Goal: Task Accomplishment & Management: Use online tool/utility

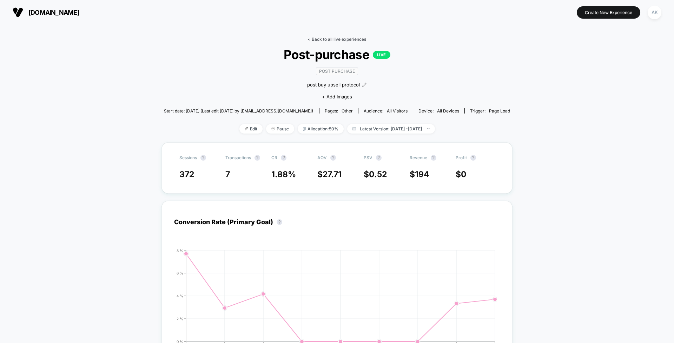
click at [337, 41] on link "< Back to all live experiences" at bounding box center [337, 39] width 58 height 5
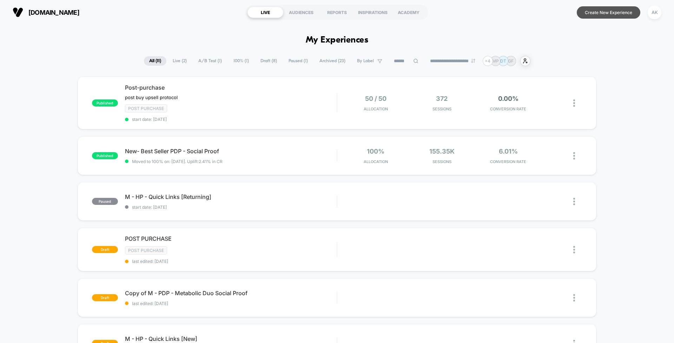
click at [602, 13] on button "Create New Experience" at bounding box center [609, 12] width 64 height 12
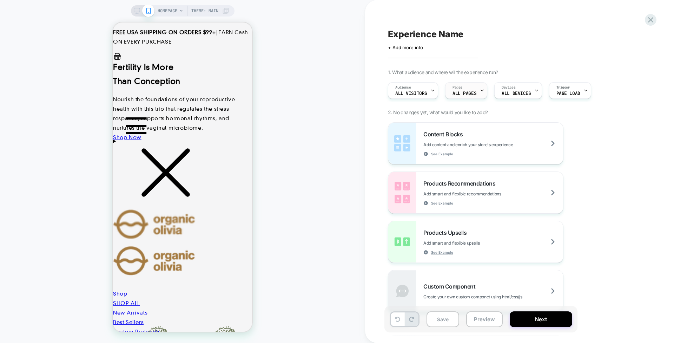
click at [476, 91] on div "Pages ALL PAGES" at bounding box center [464, 90] width 38 height 16
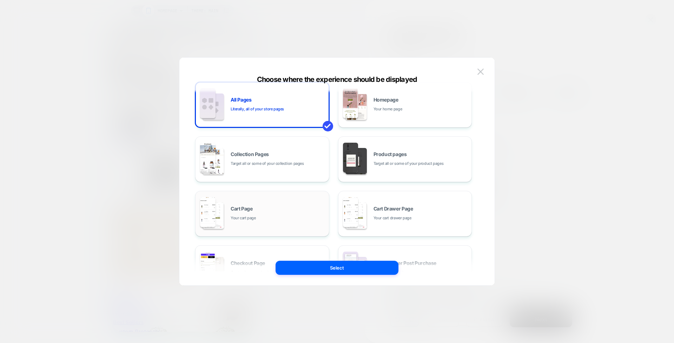
scroll to position [6, 0]
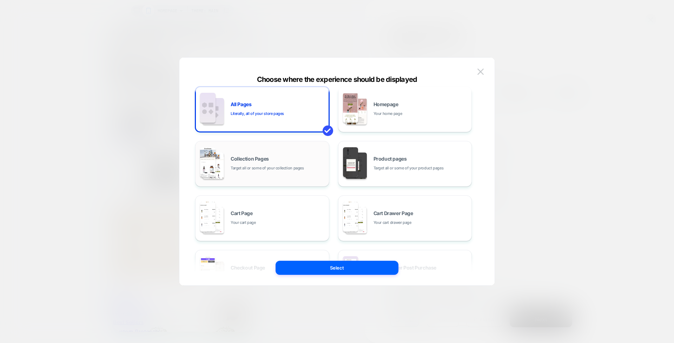
click at [257, 181] on div "Collection Pages Target all or some of your collection pages" at bounding box center [262, 163] width 126 height 39
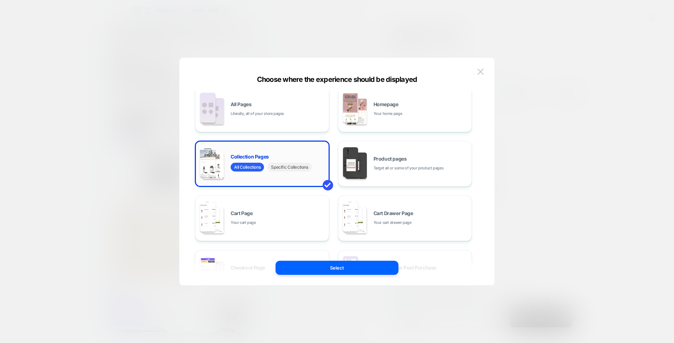
click at [295, 168] on span "Specific Collections" at bounding box center [289, 167] width 44 height 9
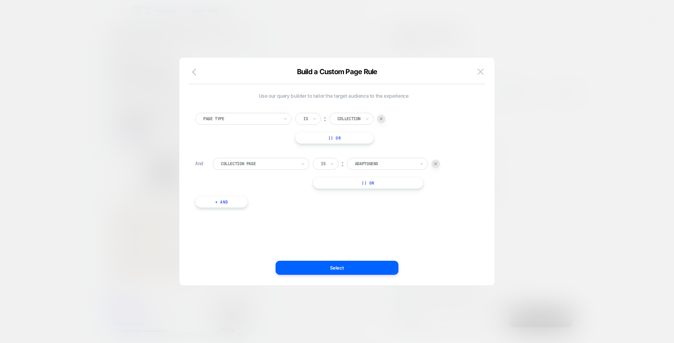
click at [356, 118] on div "Collection" at bounding box center [348, 119] width 23 height 6
click at [419, 138] on div "Page Type Is ︰ Collection || Or" at bounding box center [333, 128] width 277 height 31
click at [383, 118] on img at bounding box center [381, 118] width 3 height 3
click at [483, 71] on img at bounding box center [480, 71] width 6 height 6
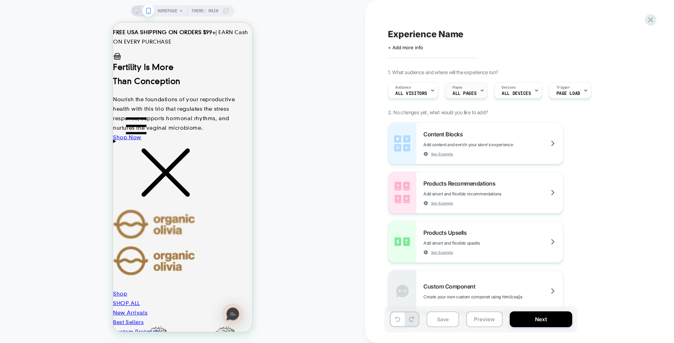
click at [469, 92] on span "ALL PAGES" at bounding box center [464, 93] width 24 height 5
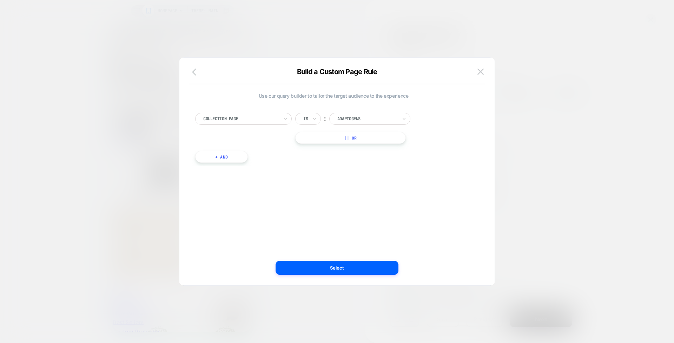
click at [192, 74] on button "button" at bounding box center [196, 72] width 13 height 10
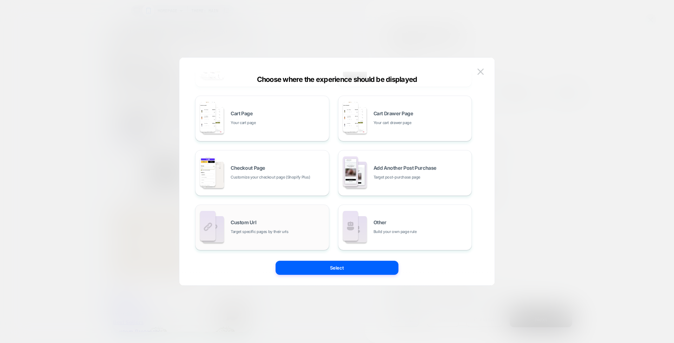
scroll to position [106, 0]
click at [299, 236] on div "Custom Url Target specific pages by their urls" at bounding box center [262, 227] width 126 height 39
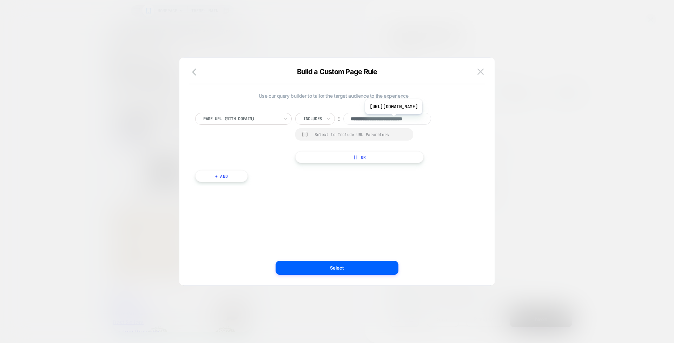
paste input "**********"
type input "**********"
click at [443, 146] on div "**********" at bounding box center [369, 138] width 148 height 50
click at [326, 137] on div "Select to Include URL Parameters" at bounding box center [361, 134] width 92 height 5
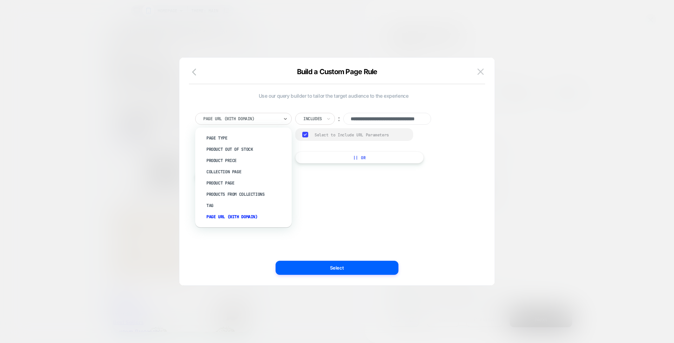
click at [281, 120] on div "Page Url (WITH DOMAIN)" at bounding box center [243, 119] width 97 height 12
click at [369, 185] on div "**********" at bounding box center [334, 144] width 284 height 84
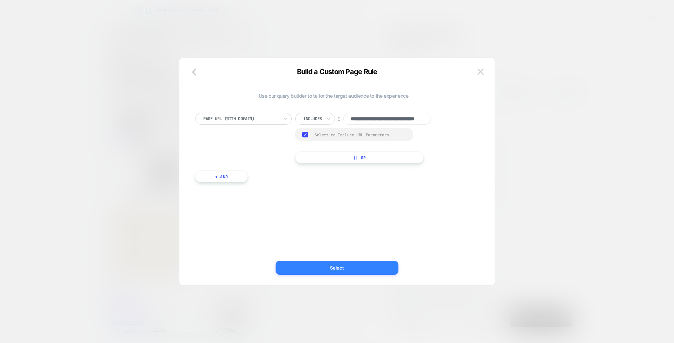
click at [342, 265] on button "Select" at bounding box center [337, 267] width 123 height 14
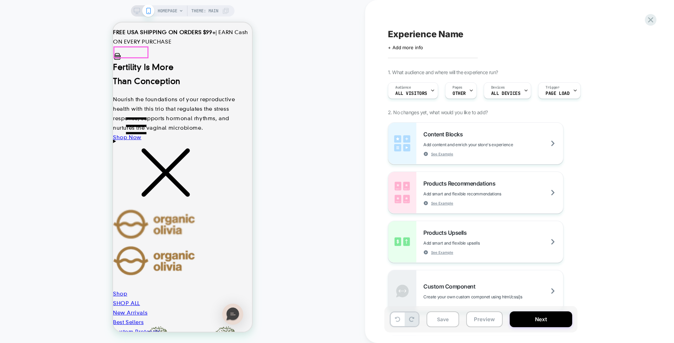
click at [126, 108] on icon "Menu" at bounding box center [136, 125] width 35 height 35
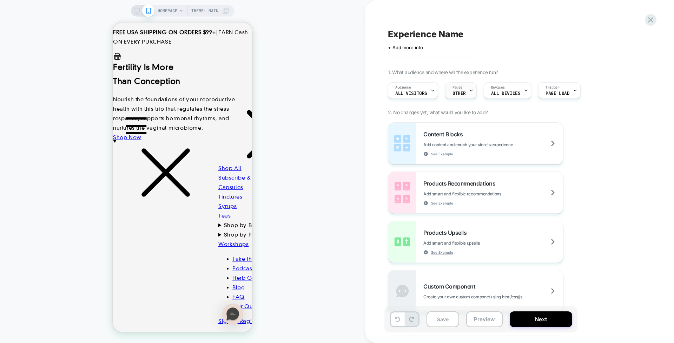
click at [459, 86] on span "Pages" at bounding box center [457, 87] width 10 height 5
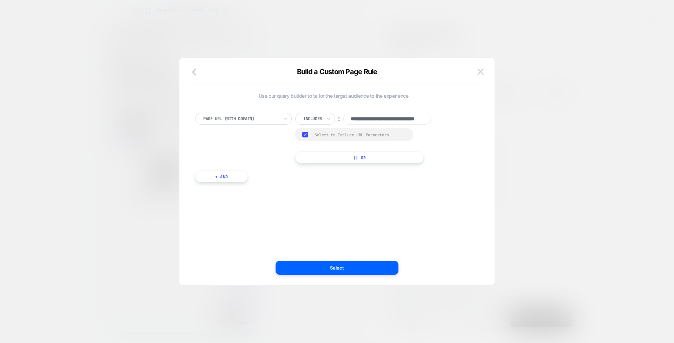
click at [319, 134] on div "Select to Include URL Parameters" at bounding box center [361, 134] width 92 height 5
click at [345, 270] on button "Select" at bounding box center [337, 267] width 123 height 14
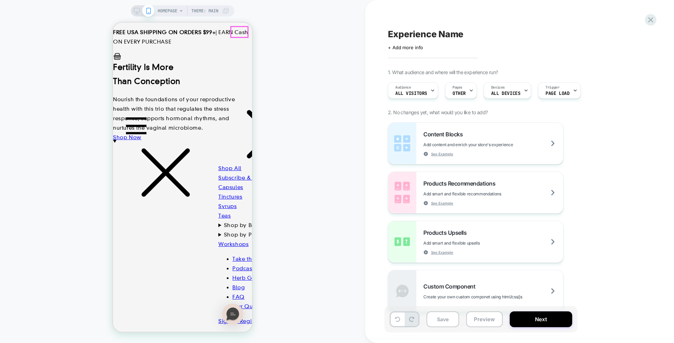
click at [240, 156] on drawer-close-button at bounding box center [270, 159] width 105 height 6
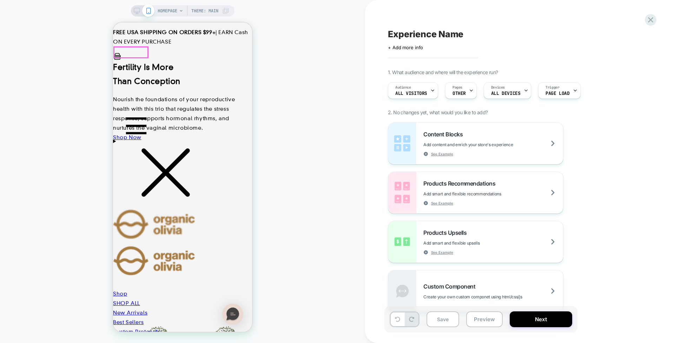
click at [121, 108] on icon "Menu" at bounding box center [136, 125] width 35 height 35
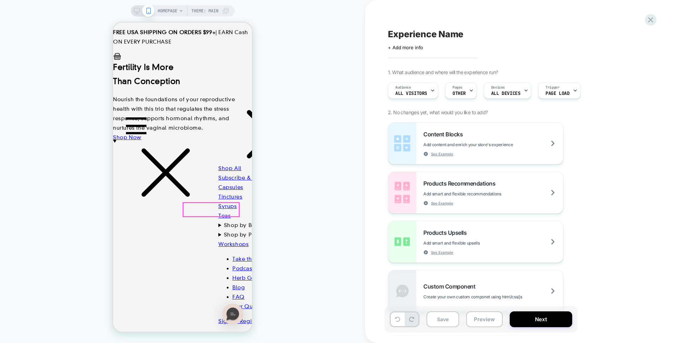
click at [232, 284] on link "Blog" at bounding box center [238, 287] width 12 height 6
click at [192, 212] on div at bounding box center [211, 210] width 56 height 14
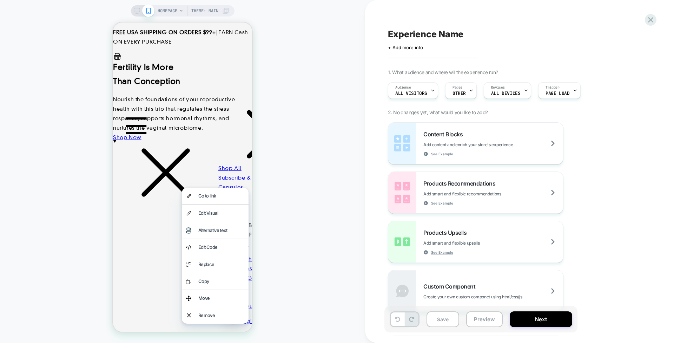
click at [232, 293] on link "FAQ" at bounding box center [238, 296] width 12 height 6
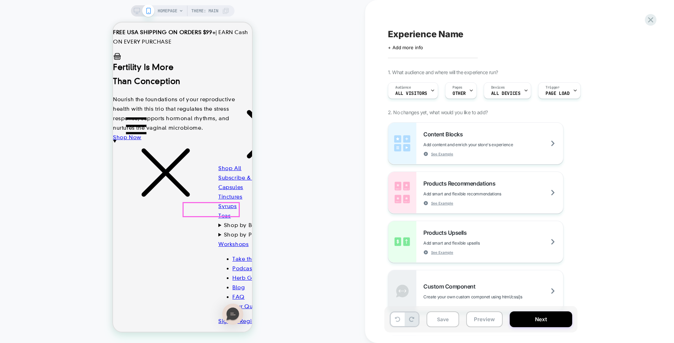
click at [232, 284] on link "Blog" at bounding box center [238, 287] width 12 height 6
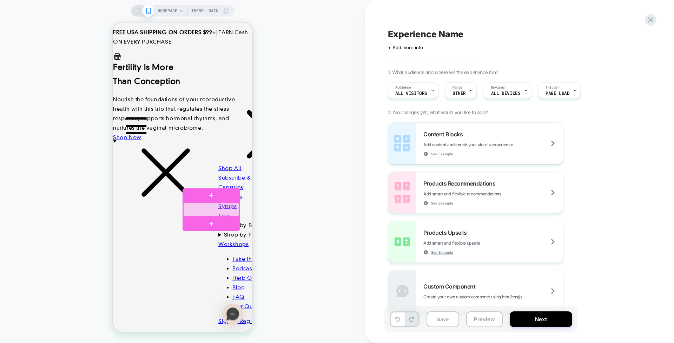
click at [194, 209] on div at bounding box center [211, 210] width 56 height 14
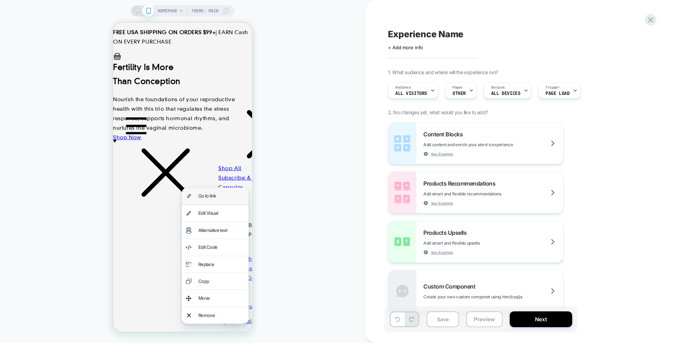
click at [218, 196] on div "Go to link" at bounding box center [221, 196] width 46 height 8
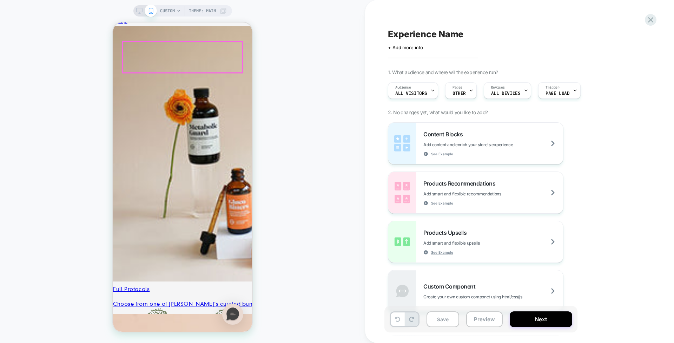
scroll to position [272, 0]
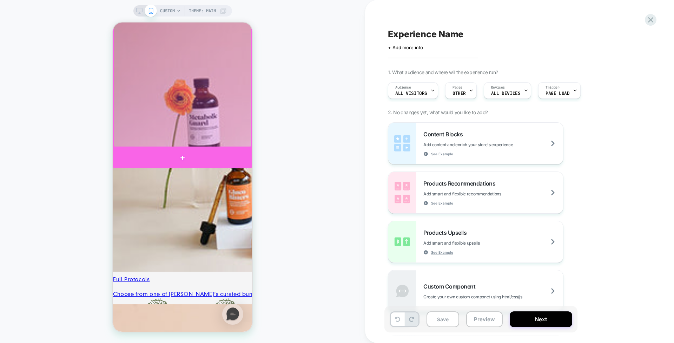
click at [179, 157] on div at bounding box center [182, 157] width 139 height 21
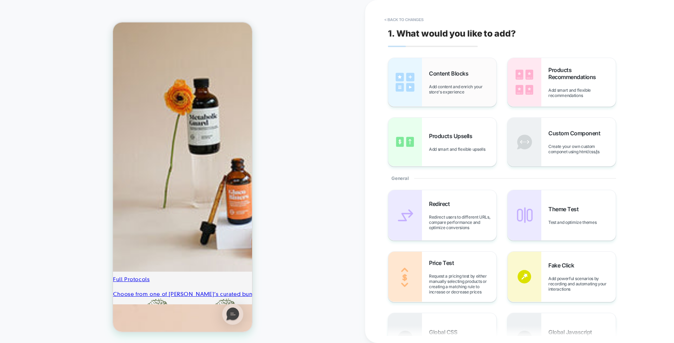
scroll to position [250, 0]
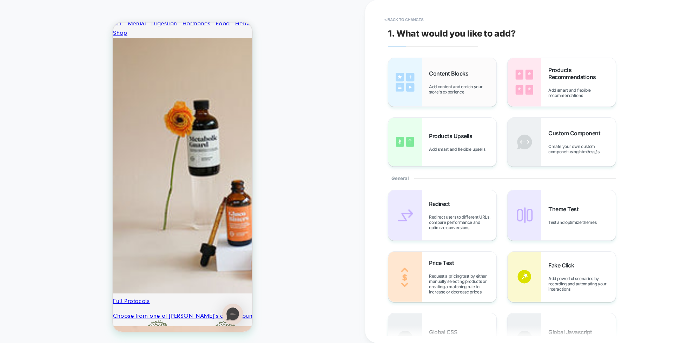
click at [481, 72] on div "Content Blocks Add content and enrich your store's experience" at bounding box center [462, 82] width 67 height 25
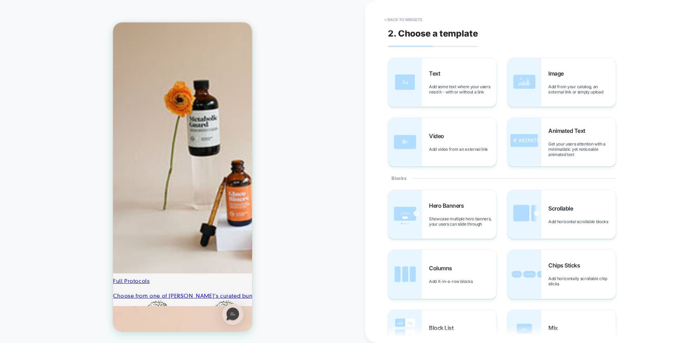
scroll to position [15, 0]
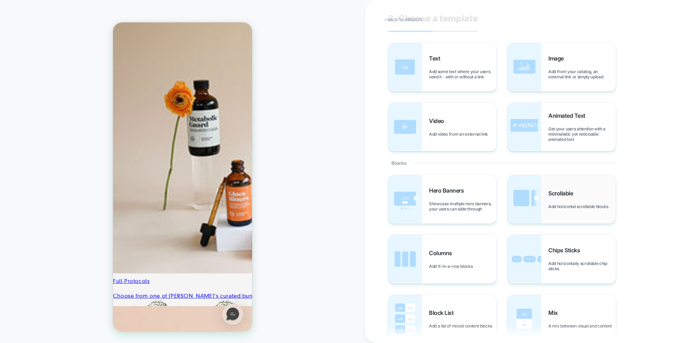
click at [584, 200] on div "Scrollable Add horizontal scrollable blocks" at bounding box center [581, 199] width 67 height 19
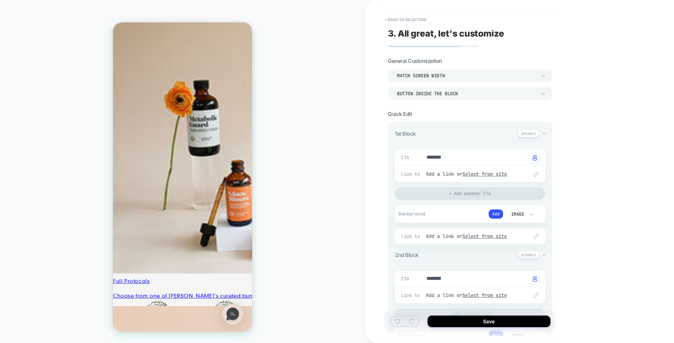
scroll to position [0, 0]
click at [498, 77] on div "Match Screen Width" at bounding box center [466, 76] width 139 height 6
click at [458, 97] on div "Match Screen Width" at bounding box center [470, 93] width 159 height 15
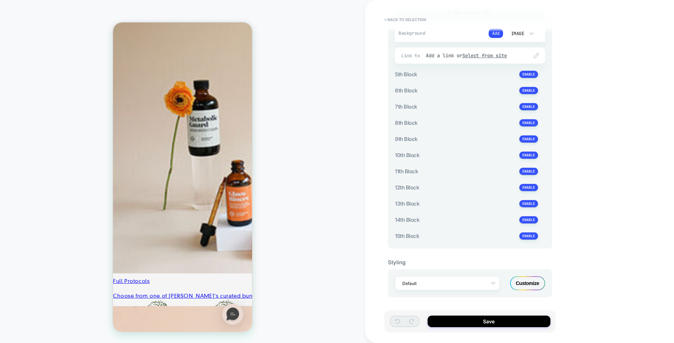
scroll to position [548, 0]
click at [467, 288] on div "Default" at bounding box center [447, 283] width 105 height 14
click at [476, 243] on div "M Scrollable (LATEST EDIT)" at bounding box center [447, 240] width 105 height 13
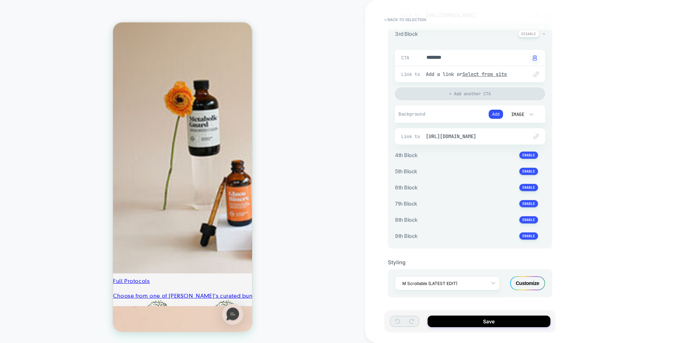
type textarea "*"
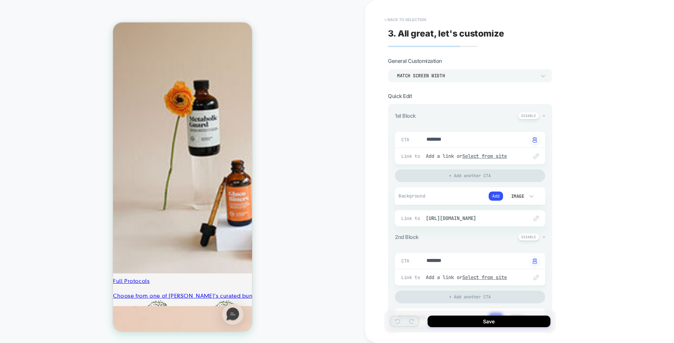
scroll to position [0, 0]
click at [404, 21] on button "< Back to selection" at bounding box center [405, 19] width 49 height 11
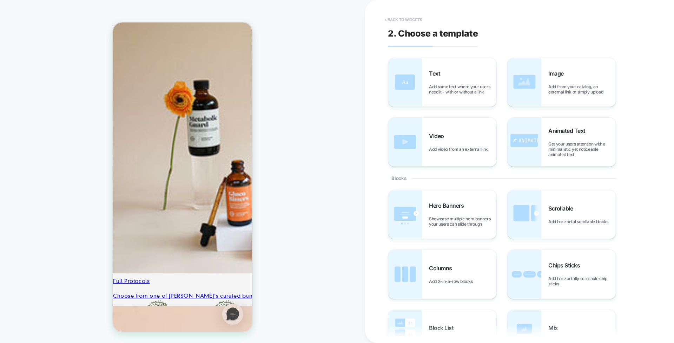
scroll to position [272, 0]
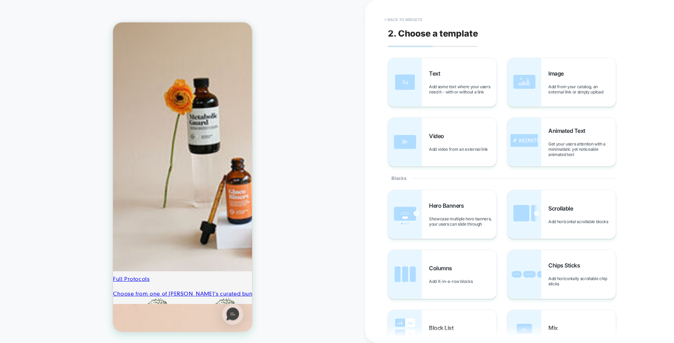
click at [399, 21] on button "< Back to widgets" at bounding box center [403, 19] width 45 height 11
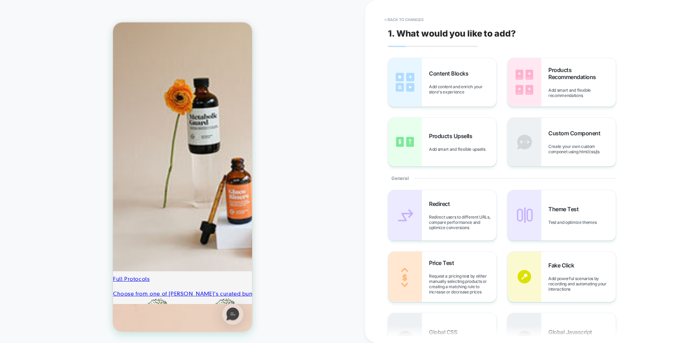
scroll to position [250, 0]
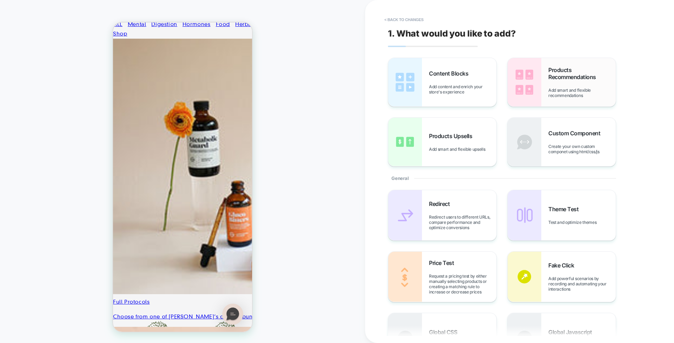
click at [574, 85] on div "Products Recommendations Add smart and flexible recommendations" at bounding box center [581, 82] width 67 height 32
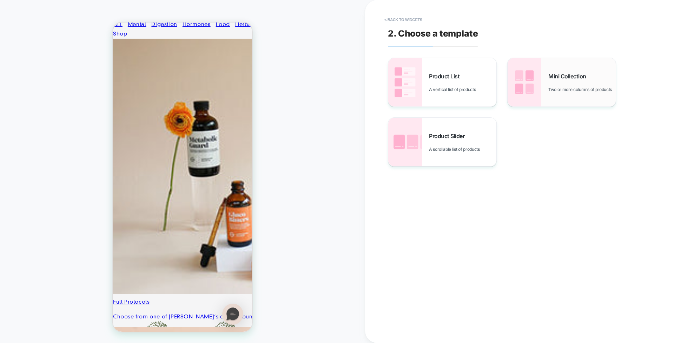
scroll to position [274, 0]
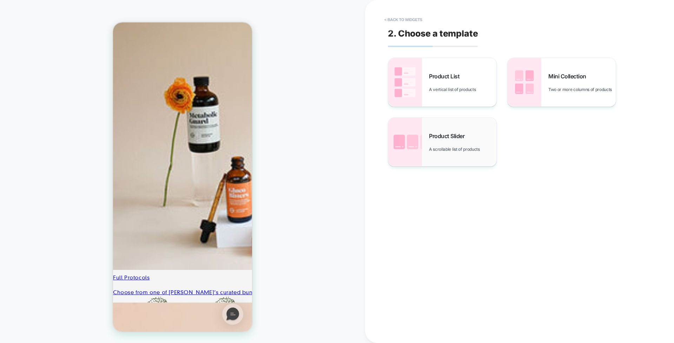
click at [444, 148] on span "A scrollable list of products" at bounding box center [456, 148] width 54 height 5
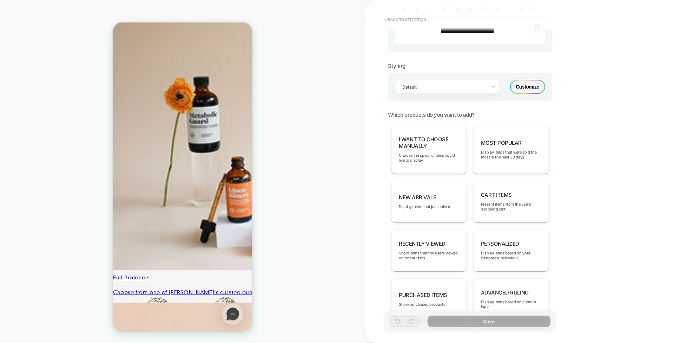
scroll to position [256, 0]
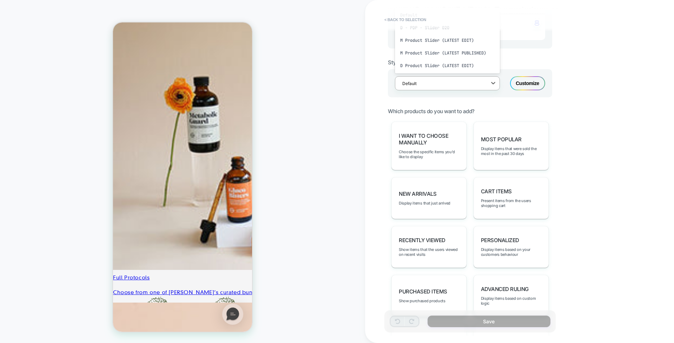
click at [484, 79] on div "Default" at bounding box center [443, 83] width 88 height 9
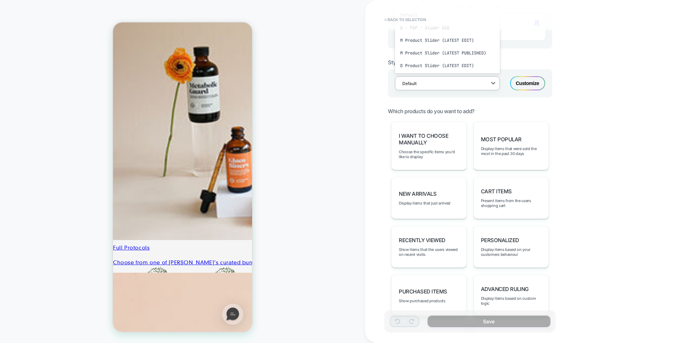
scroll to position [314, 0]
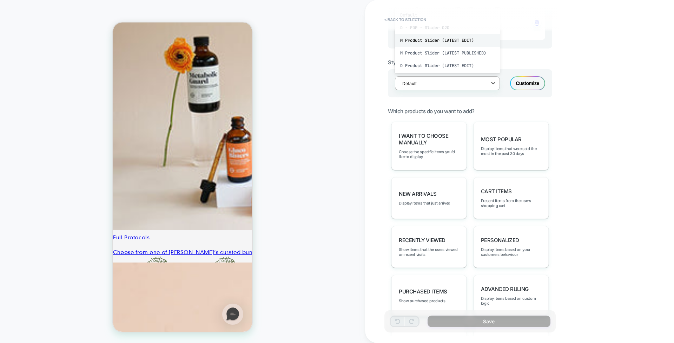
click at [450, 45] on div "M Product Slider (LATEST EDIT)" at bounding box center [447, 40] width 105 height 13
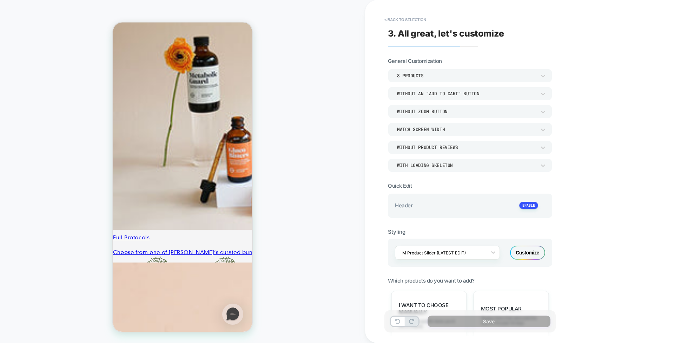
scroll to position [0, 0]
click at [460, 97] on div "Without an "add to cart" button" at bounding box center [470, 93] width 164 height 13
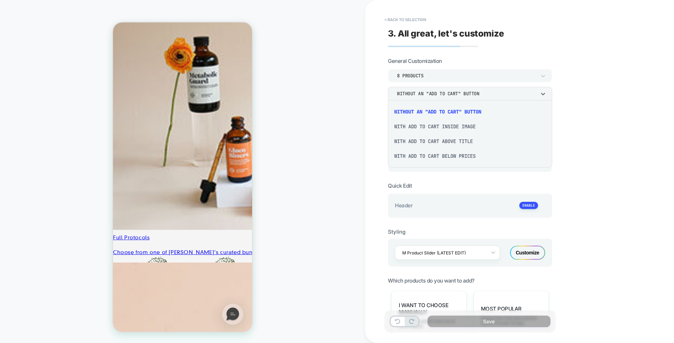
click at [450, 180] on div at bounding box center [337, 171] width 674 height 343
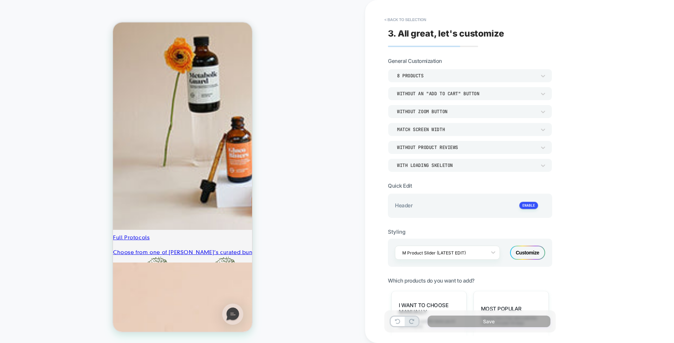
click at [477, 167] on div "WITH LOADING SKELETON" at bounding box center [466, 165] width 139 height 6
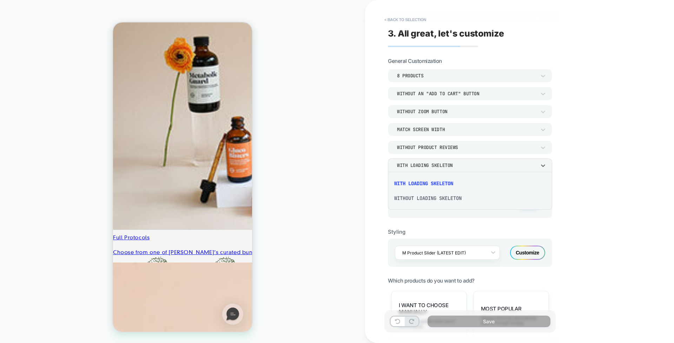
click at [477, 199] on div "WITHOUT LOADING SKELETON" at bounding box center [470, 198] width 159 height 15
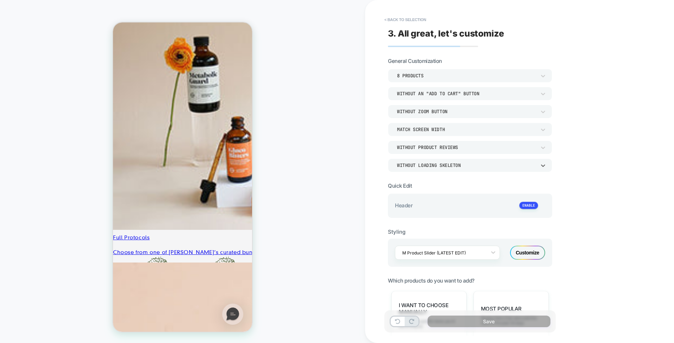
click at [436, 166] on div "WITHOUT LOADING SKELETON" at bounding box center [466, 165] width 139 height 6
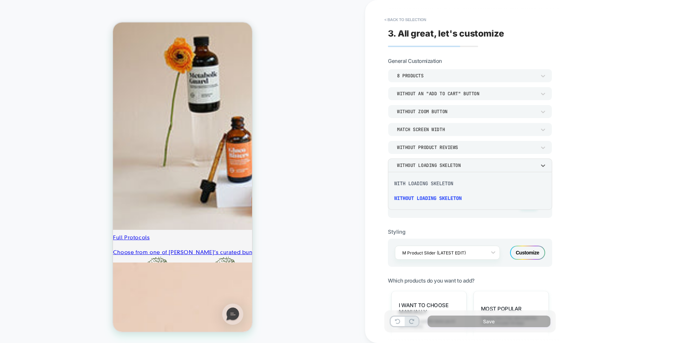
click at [423, 181] on div "WITH LOADING SKELETON" at bounding box center [470, 183] width 159 height 15
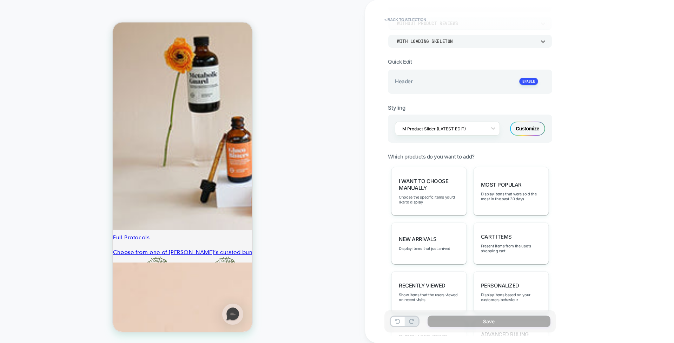
scroll to position [126, 0]
click at [517, 204] on div "Most Popular Display items that were sold the most in the past 30 days" at bounding box center [511, 189] width 75 height 48
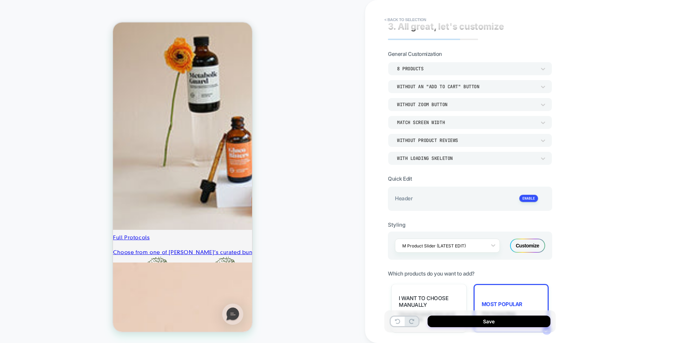
scroll to position [8, 0]
click at [480, 141] on div "Without Product Reviews" at bounding box center [466, 140] width 139 height 6
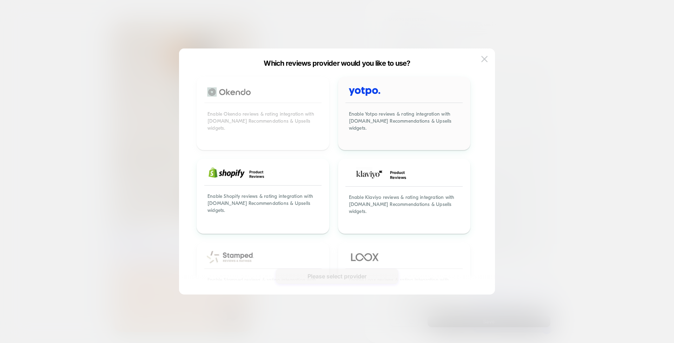
scroll to position [0, 0]
click at [435, 130] on div "Enable Yotpo reviews & rating integration with [DOMAIN_NAME] Recommendations & …" at bounding box center [404, 125] width 131 height 48
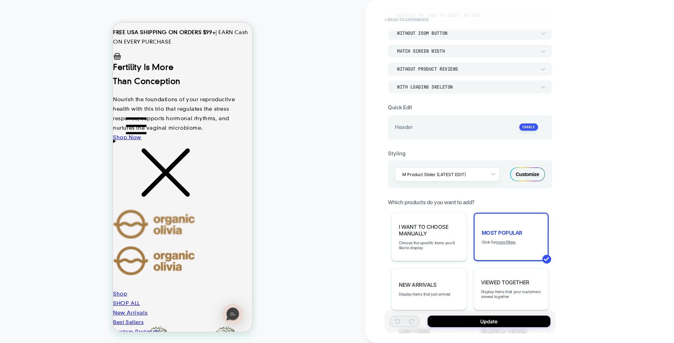
click at [407, 18] on button "< Back to experience" at bounding box center [406, 19] width 51 height 11
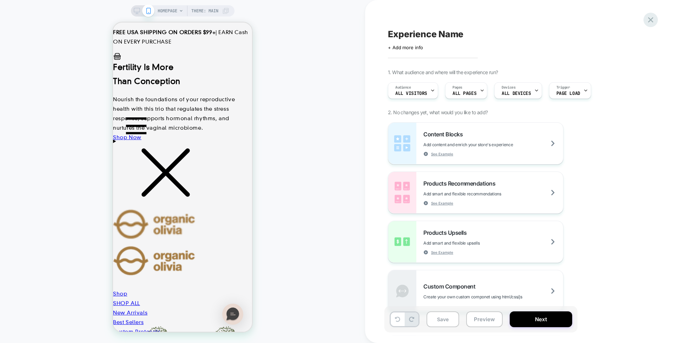
click at [653, 19] on icon at bounding box center [650, 19] width 9 height 9
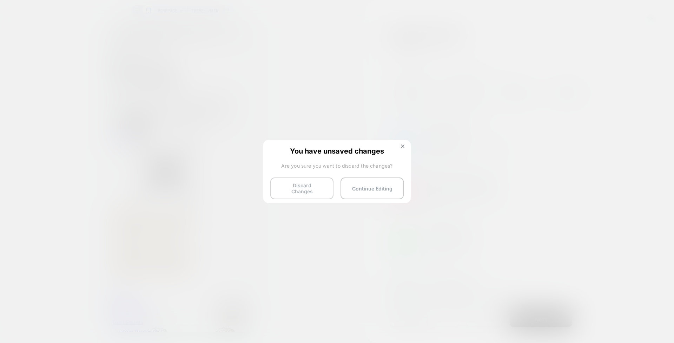
click at [317, 190] on button "Discard Changes" at bounding box center [301, 188] width 63 height 22
